Goal: Navigation & Orientation: Find specific page/section

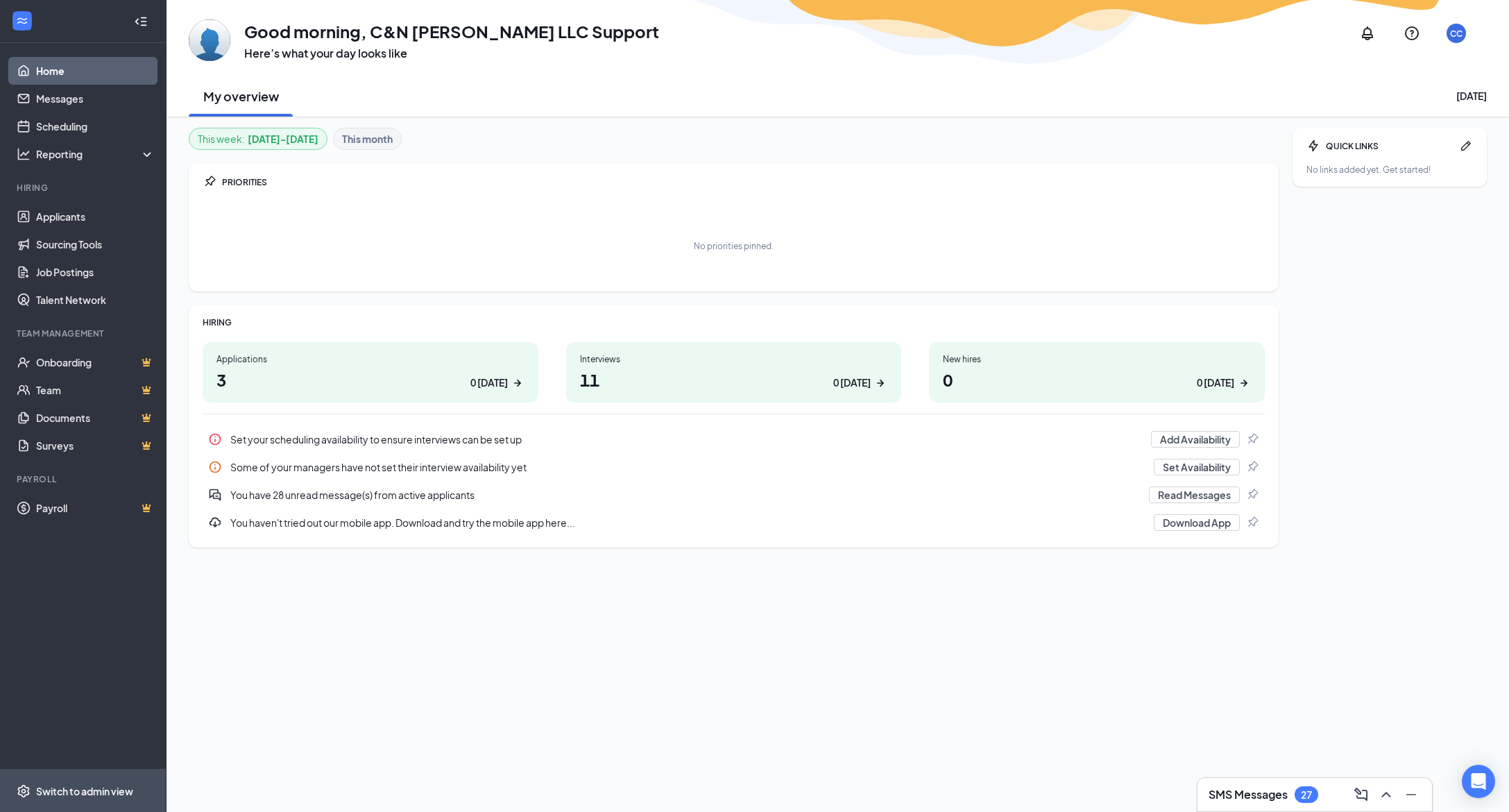
click at [60, 773] on div "Switch to admin view" at bounding box center [84, 790] width 97 height 14
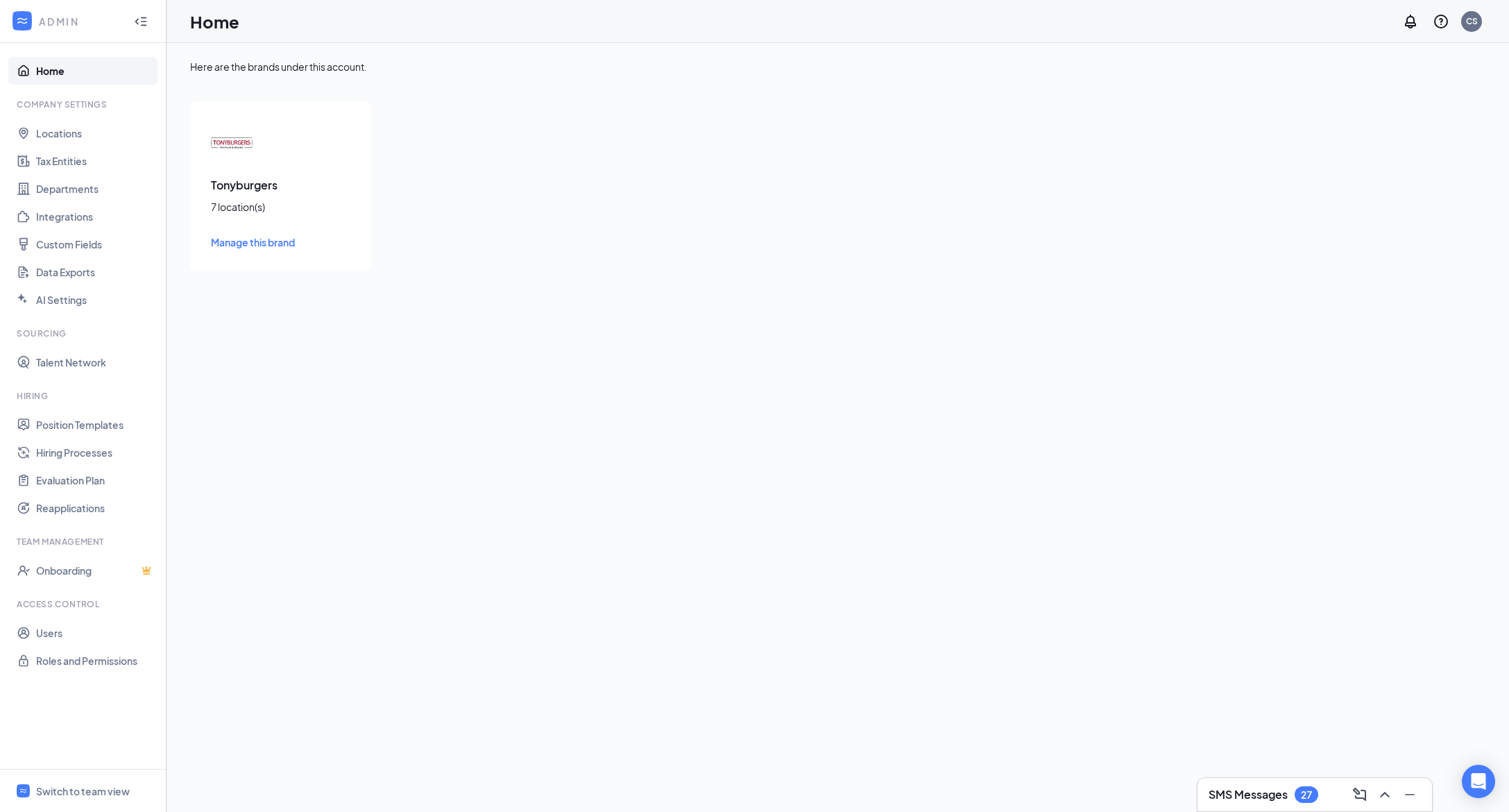
click at [43, 68] on link "Home" at bounding box center [95, 70] width 119 height 27
click at [46, 72] on link "Home" at bounding box center [95, 70] width 119 height 27
click at [50, 73] on link "Home" at bounding box center [95, 70] width 119 height 27
click at [112, 788] on div "Switch to team view" at bounding box center [82, 790] width 93 height 14
